Goal: Communication & Community: Answer question/provide support

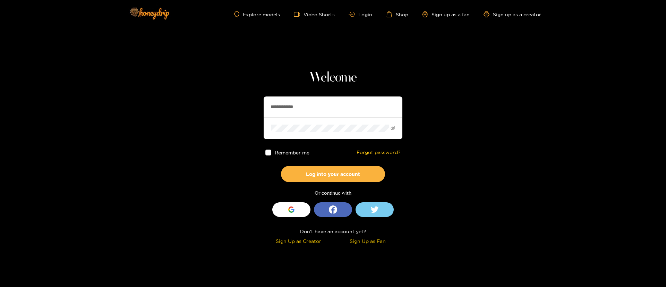
drag, startPoint x: 310, startPoint y: 98, endPoint x: 314, endPoint y: 156, distance: 57.7
click at [310, 98] on input "**********" at bounding box center [332, 106] width 139 height 21
click at [321, 174] on button "Log into your account" at bounding box center [333, 174] width 104 height 16
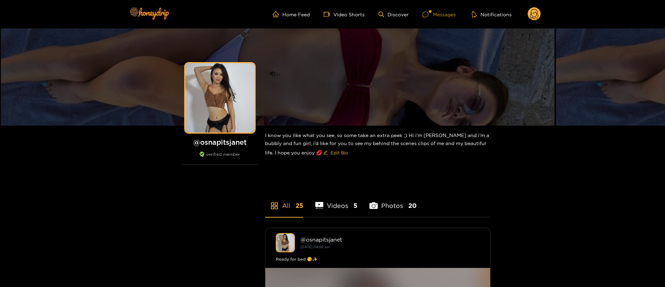
click at [446, 12] on div "Messages" at bounding box center [438, 14] width 33 height 8
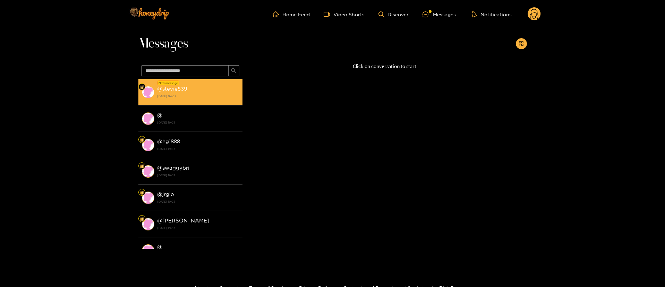
click at [204, 99] on strong "[DATE] 04:07" at bounding box center [198, 96] width 82 height 6
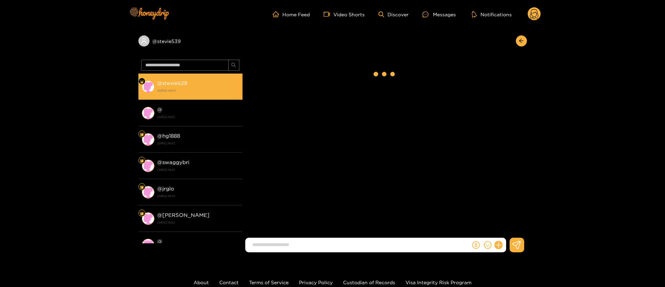
scroll to position [705, 0]
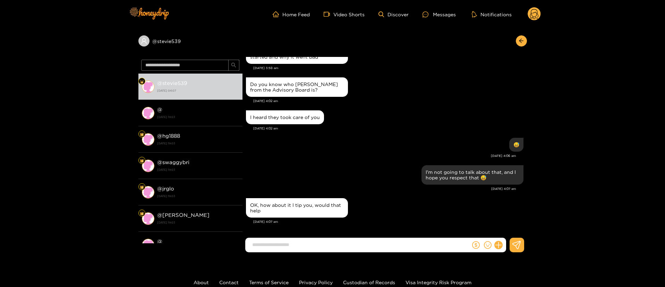
click at [329, 245] on input at bounding box center [360, 244] width 222 height 11
type input "*"
type input "**********"
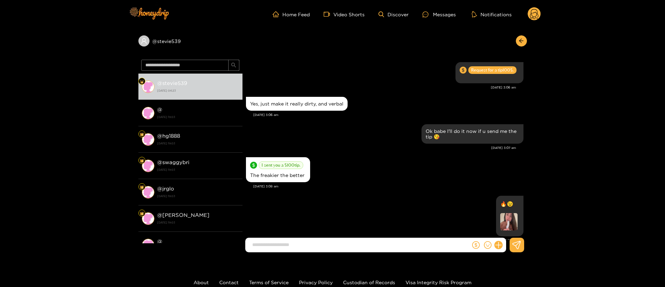
scroll to position [700, 0]
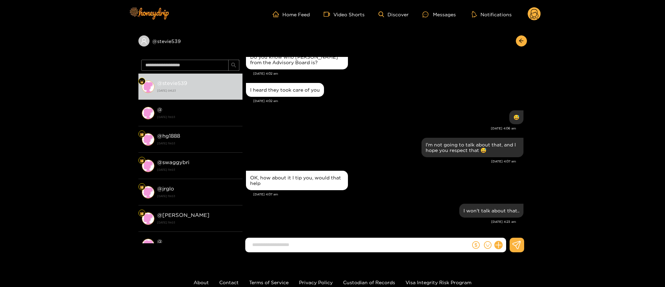
click at [541, 10] on header "Home Feed Video Shorts Discover Messages Notifications 0" at bounding box center [332, 14] width 665 height 28
click at [531, 8] on circle at bounding box center [533, 13] width 13 height 13
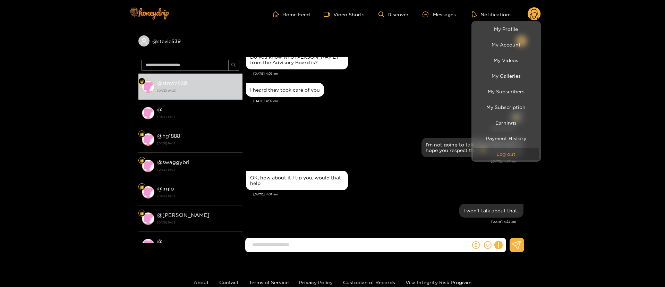
click at [509, 157] on button "Log out" at bounding box center [506, 154] width 66 height 12
